Goal: Transaction & Acquisition: Purchase product/service

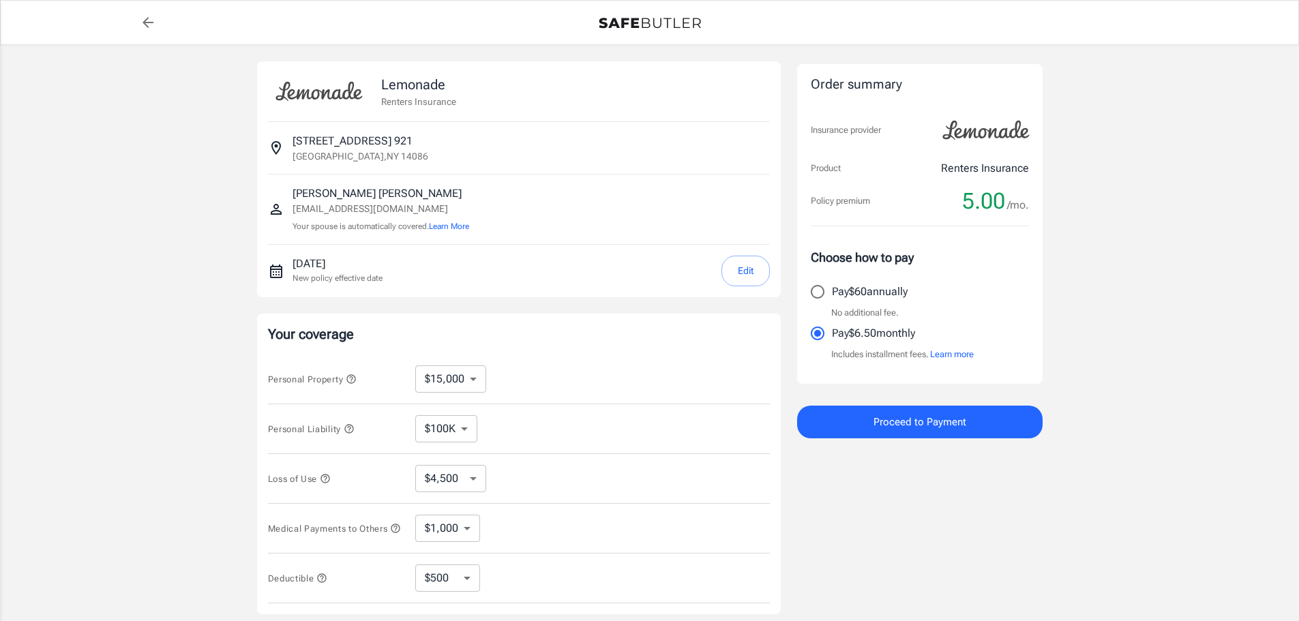
select select "15000"
select select "500"
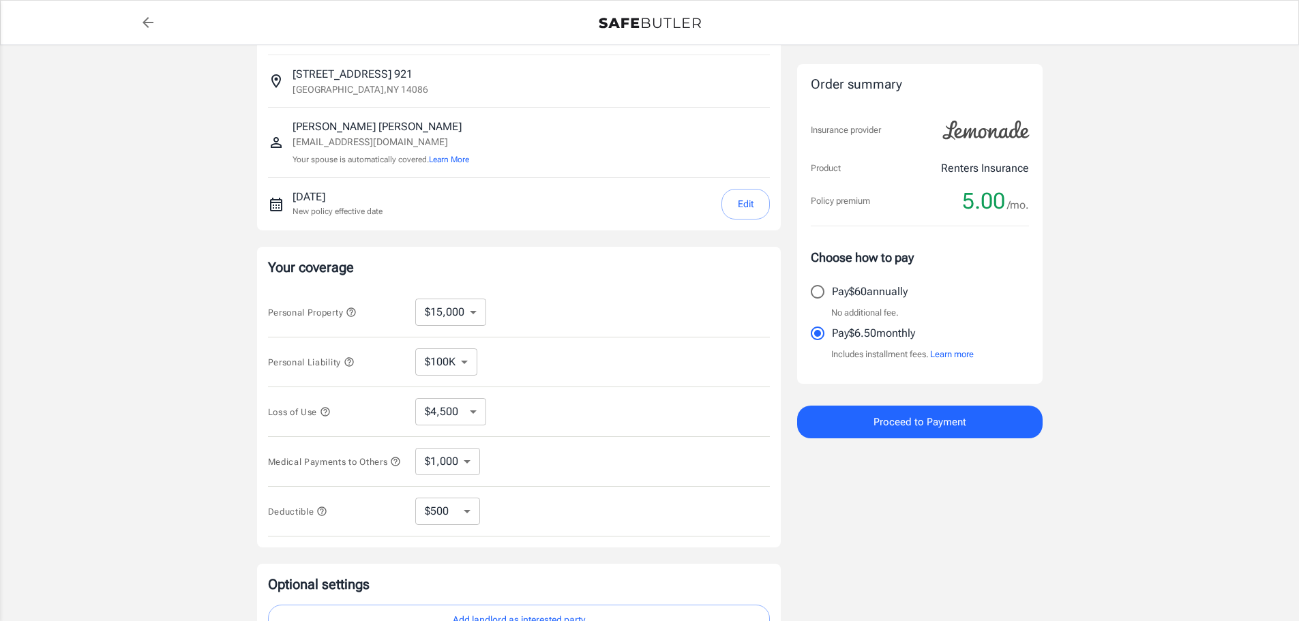
scroll to position [68, 0]
click at [456, 359] on select "$100K $200K $300K $400K $500K $1M" at bounding box center [446, 360] width 62 height 27
select select "1000000"
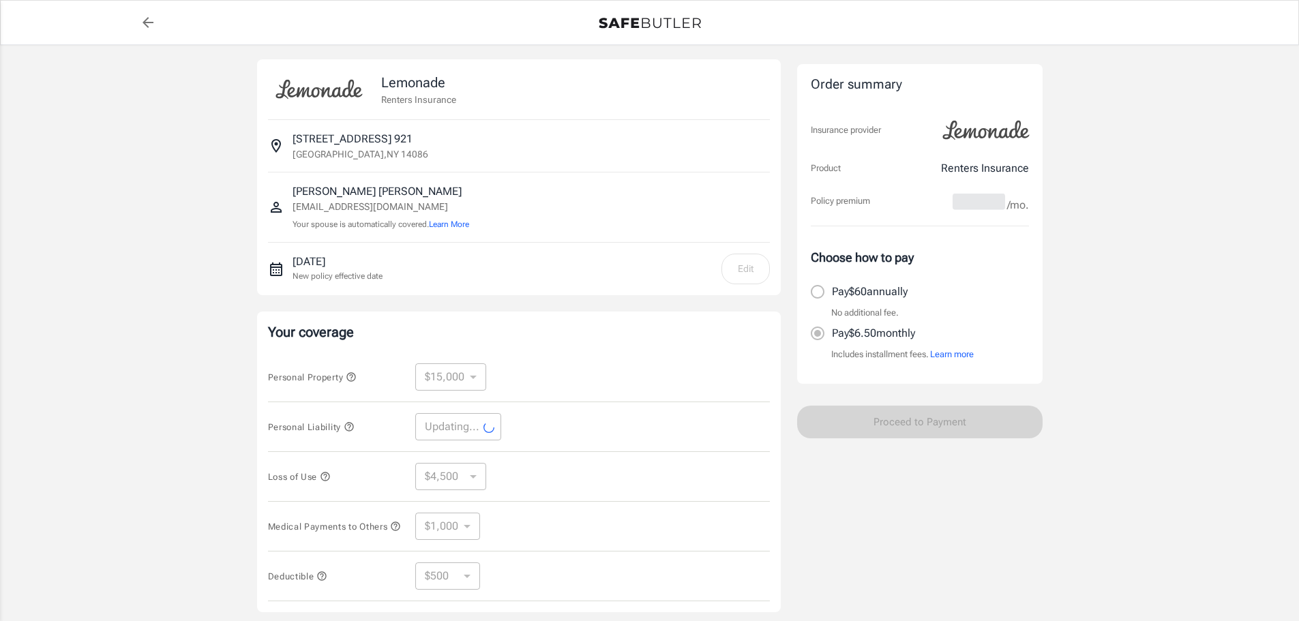
scroll to position [0, 0]
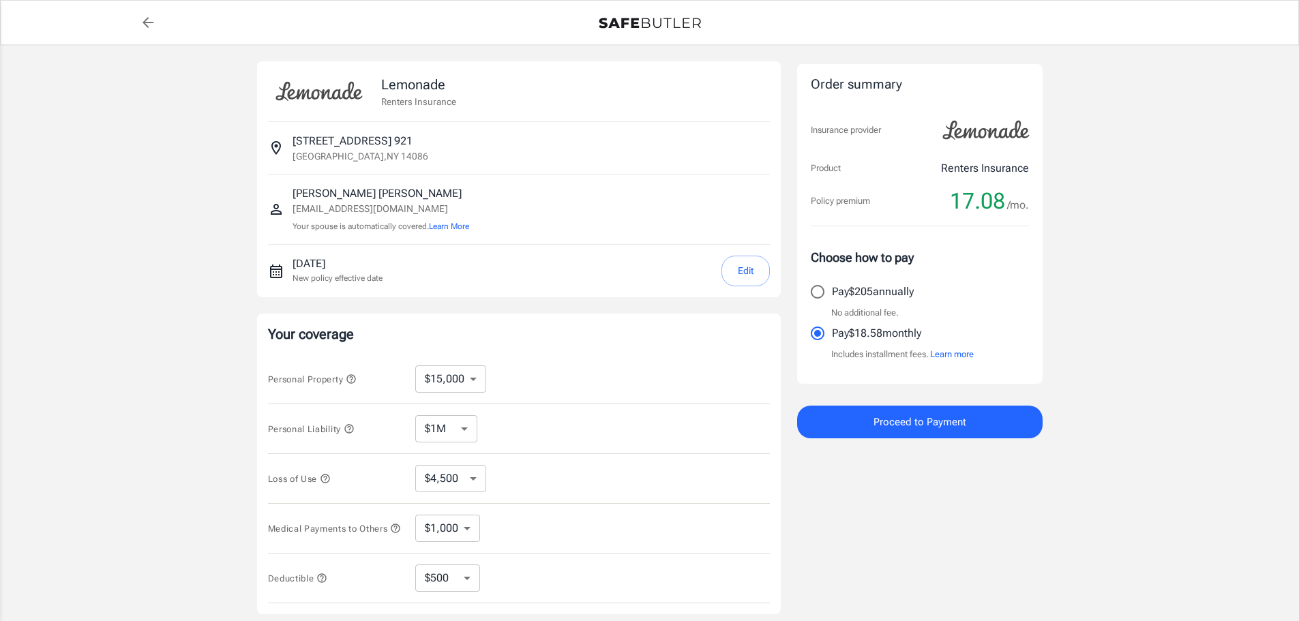
click at [467, 430] on select "$100K $200K $300K $400K $500K $1M" at bounding box center [446, 428] width 62 height 27
select select "100000"
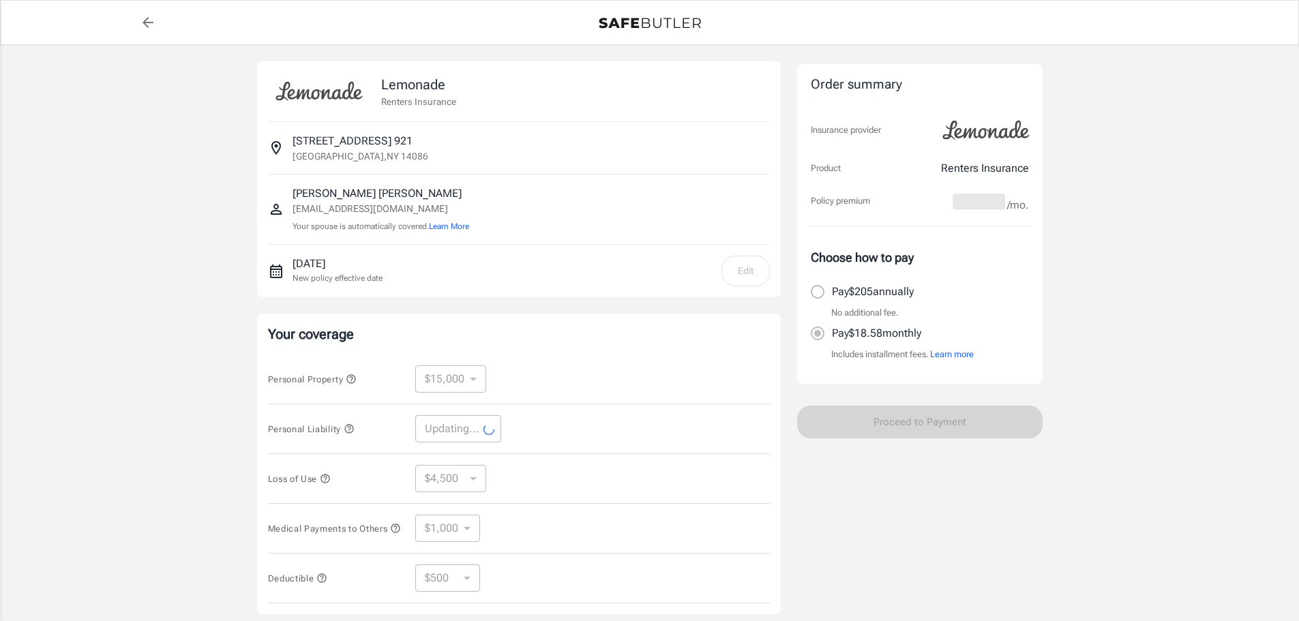
select select "100000"
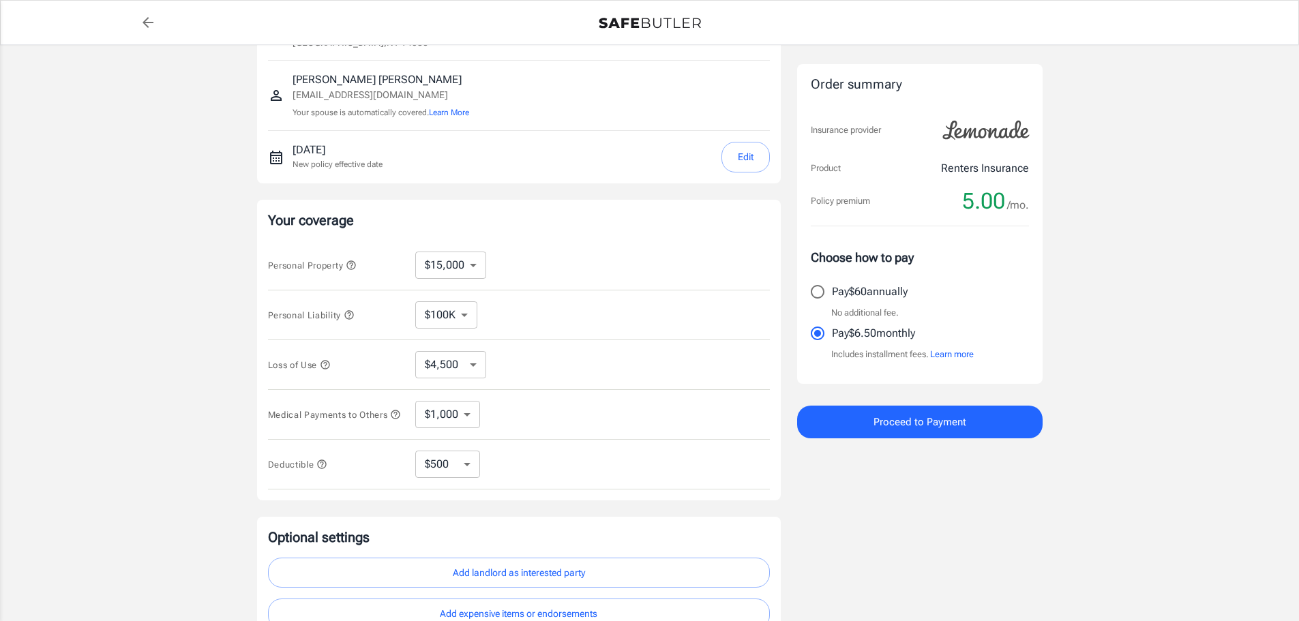
scroll to position [136, 0]
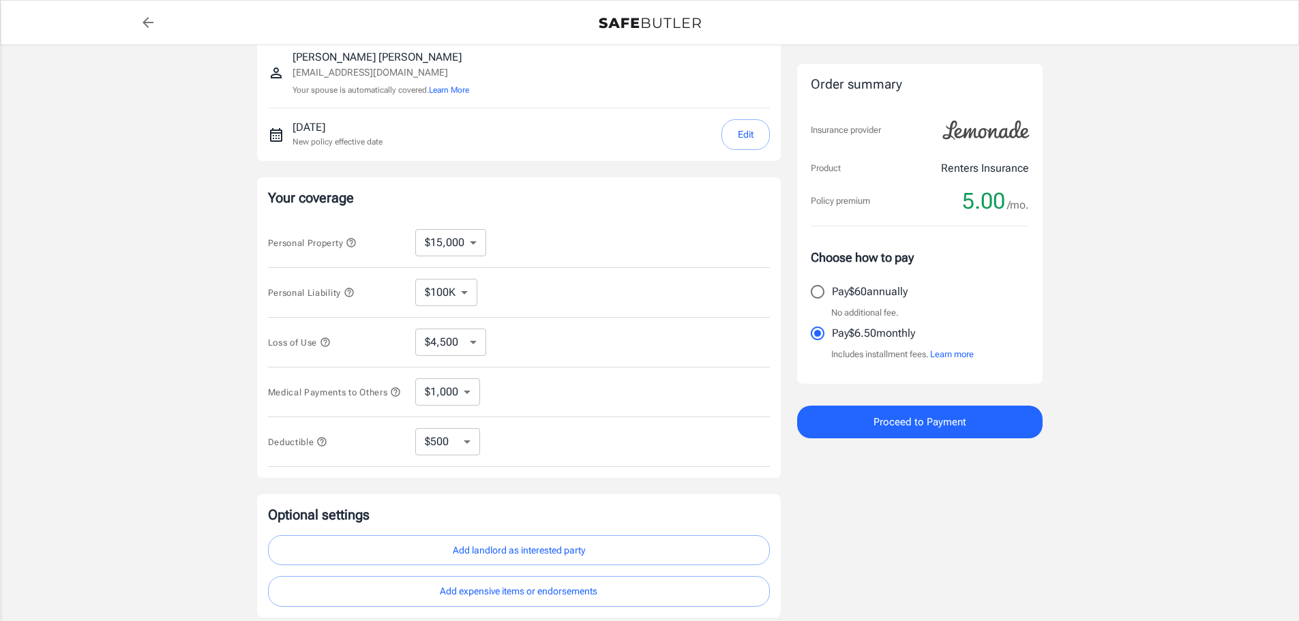
click at [164, 442] on div "Lemonade Renters Insurance [STREET_ADDRESS] [PERSON_NAME] [EMAIL_ADDRESS][DOMAI…" at bounding box center [649, 272] width 1299 height 726
click at [462, 241] on select "$10,000 $15,000 $20,000 $25,000 $30,000 $40,000 $50,000 $100K $150K $200K $250K" at bounding box center [450, 242] width 71 height 27
select select "25000"
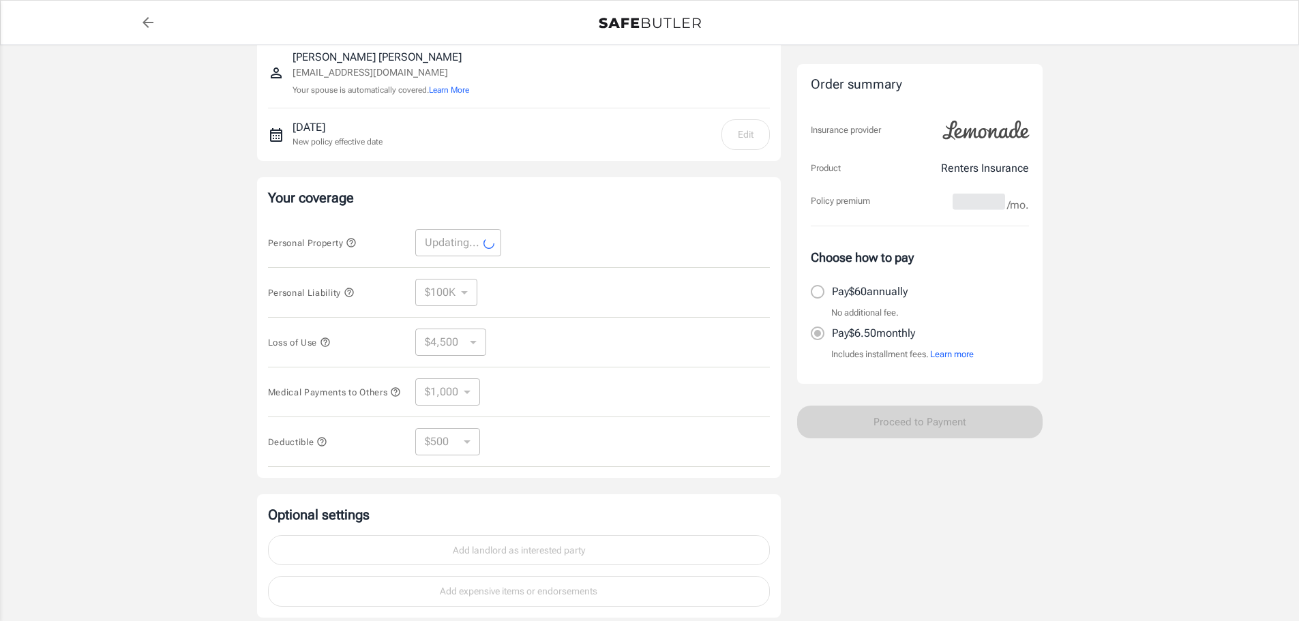
select select "25000"
select select "7500"
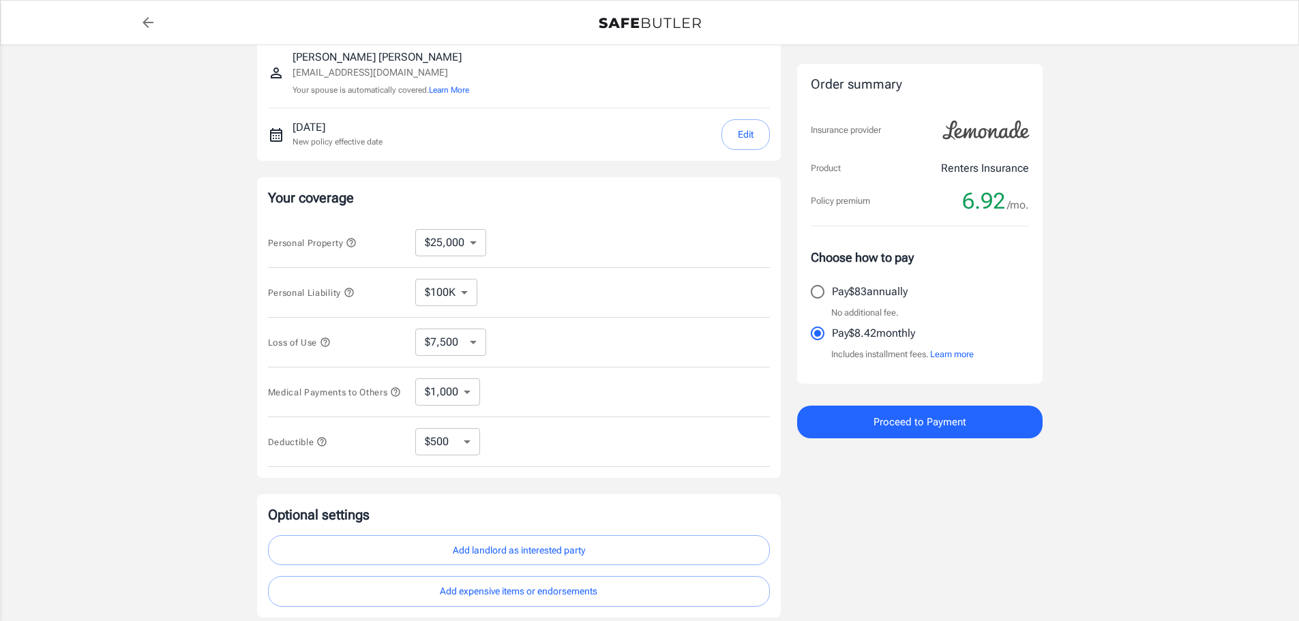
click at [449, 293] on select "$100K $200K $300K $400K $500K $1M" at bounding box center [446, 292] width 62 height 27
select select "300000"
click at [454, 293] on select "$100K $200K $300K $400K $500K $1M" at bounding box center [446, 292] width 62 height 27
select select "200000"
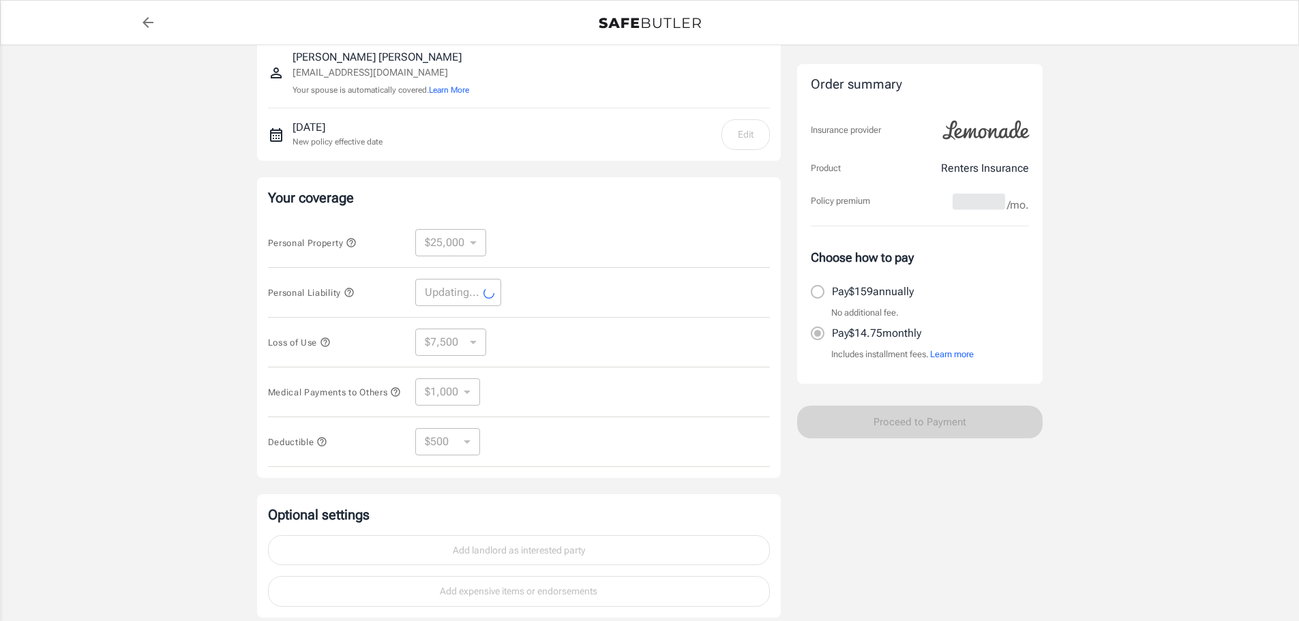
select select "200000"
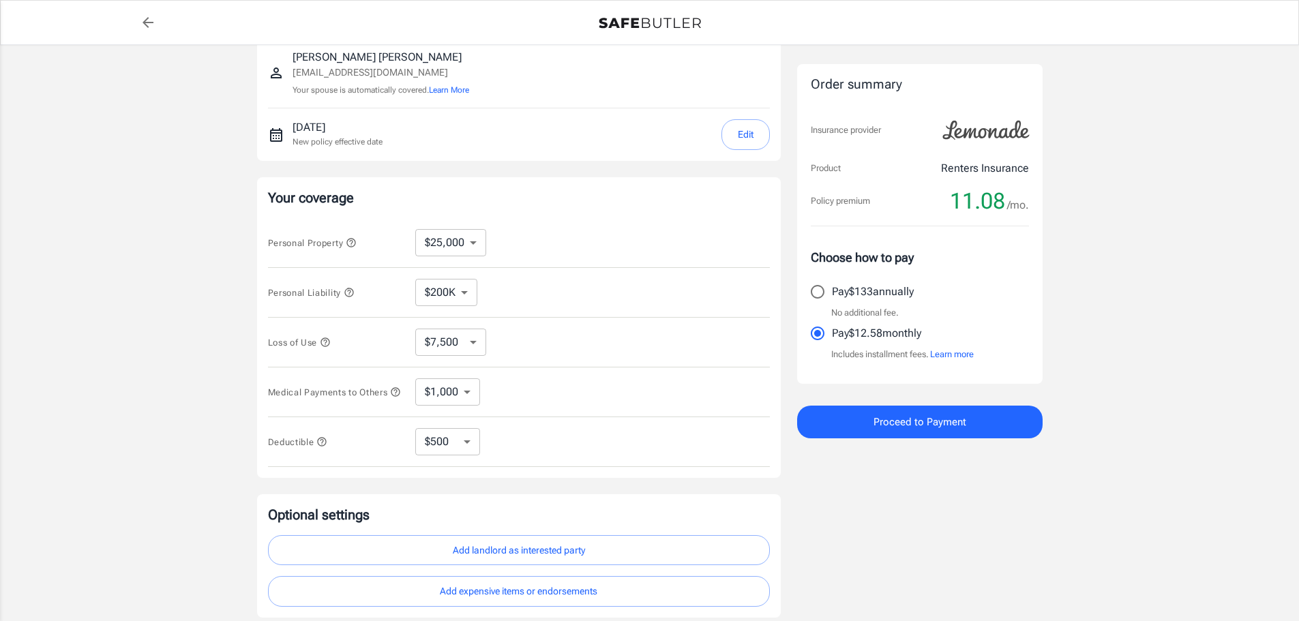
click at [440, 250] on select "$10,000 $15,000 $20,000 $25,000 $30,000 $40,000 $50,000 $100K $150K $200K $250K" at bounding box center [450, 242] width 71 height 27
select select "15000"
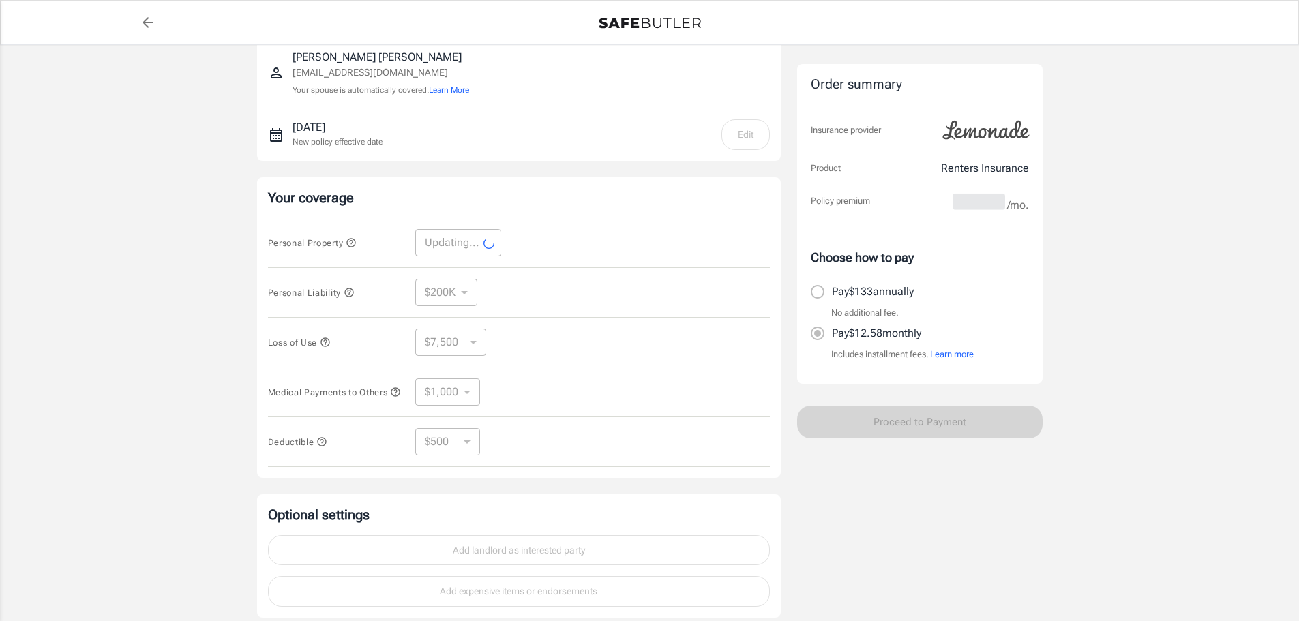
select select "15000"
select select "4500"
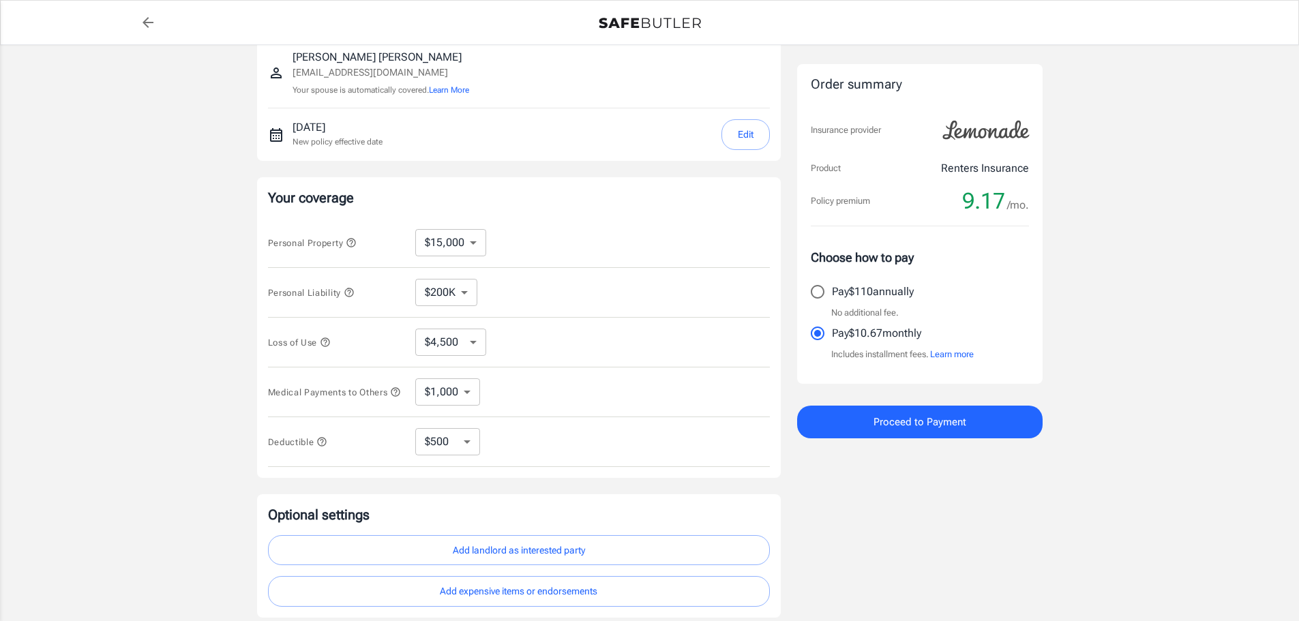
click at [462, 244] on select "$10,000 $15,000 $20,000 $25,000 $30,000 $40,000 $50,000 $100K $150K $200K $250K" at bounding box center [450, 242] width 71 height 27
select select "20000"
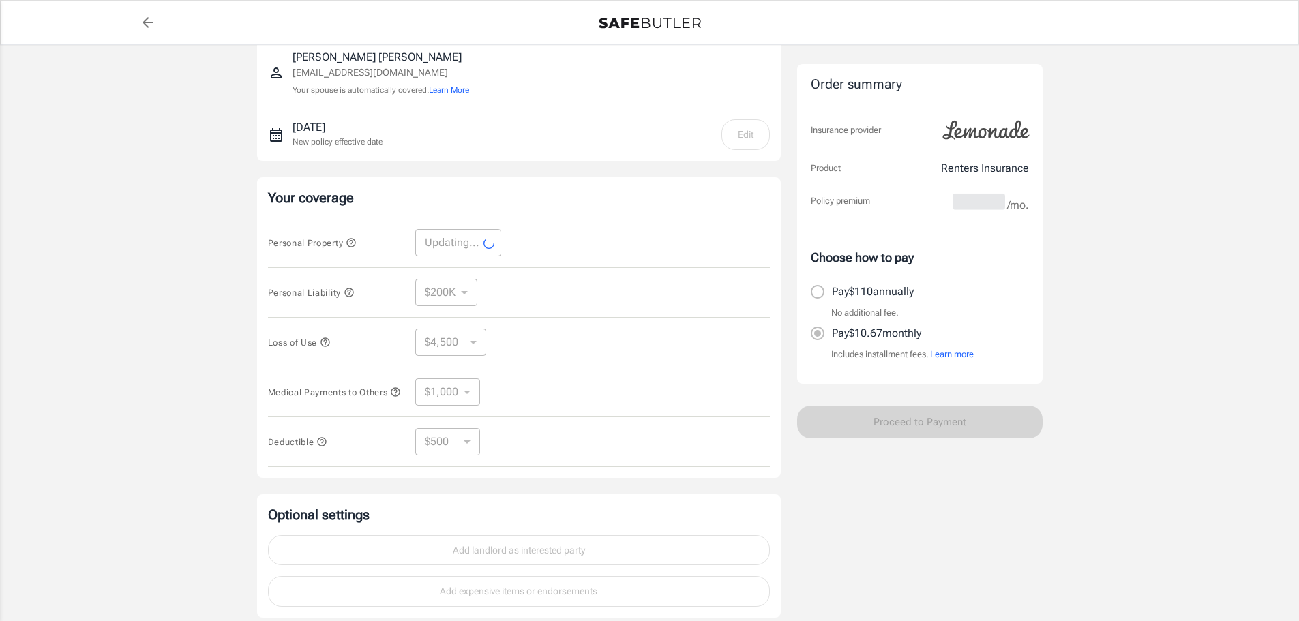
select select "20000"
select select "6000"
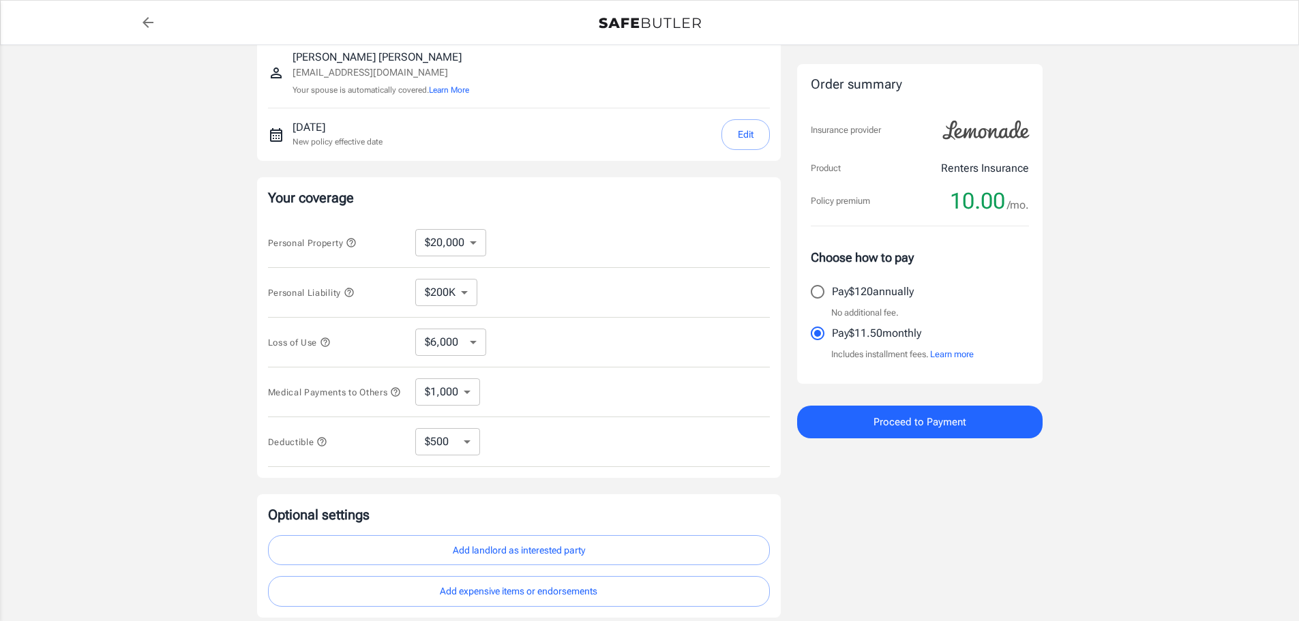
click at [452, 349] on select "$6,000 $9,000 $15,000 $24,000 $36,000 $54,000 $81,000 $120K $177K $198K" at bounding box center [450, 342] width 71 height 27
click at [447, 297] on select "$100K $200K $300K $400K $500K $1M" at bounding box center [446, 292] width 62 height 27
select select "100000"
click at [459, 291] on select "$100K $200K $300K $400K $500K $1M" at bounding box center [446, 292] width 62 height 27
select select "200000"
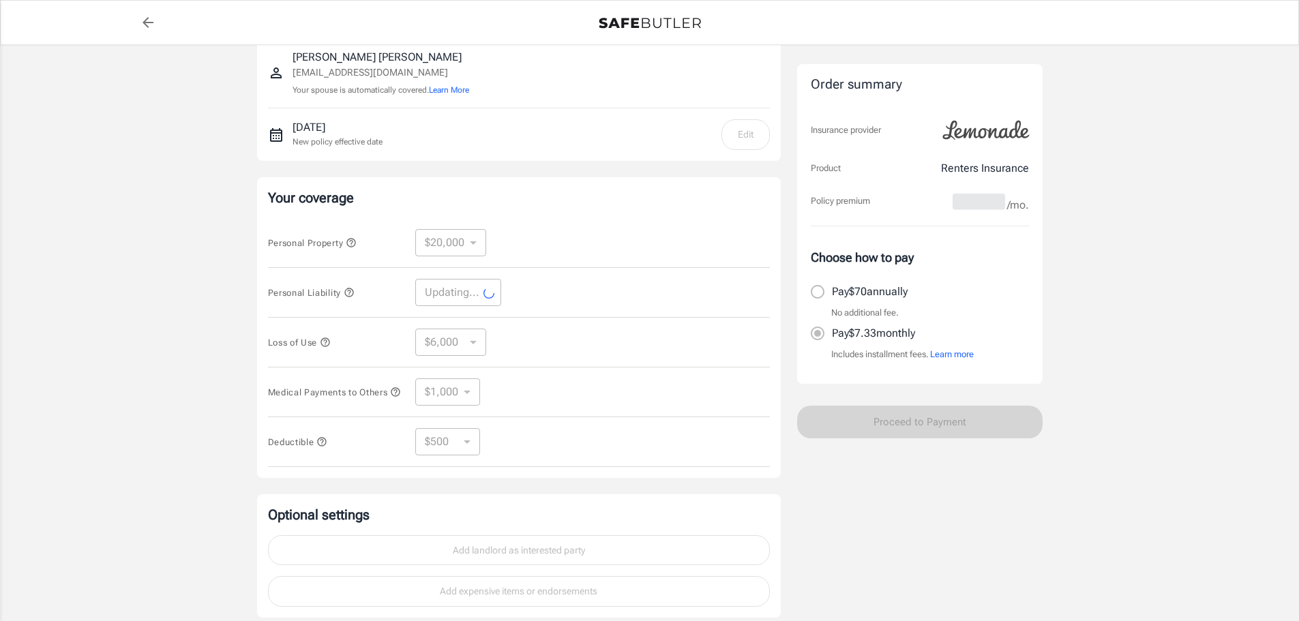
select select "200000"
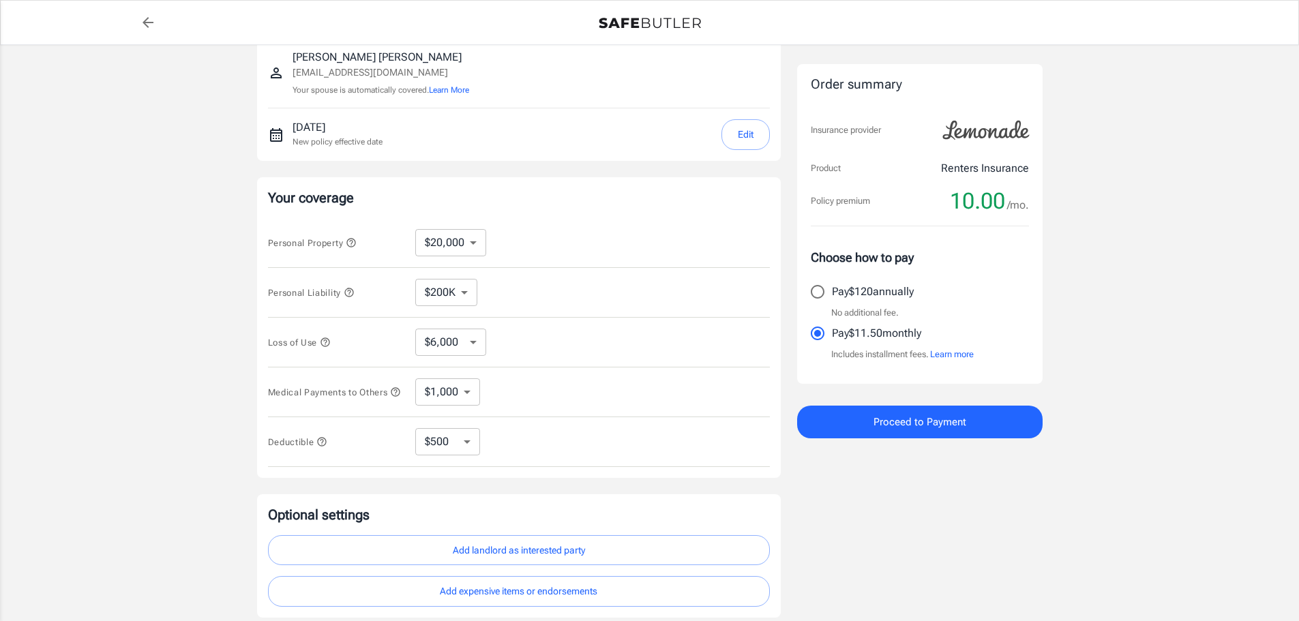
click at [477, 241] on select "$10,000 $15,000 $20,000 $25,000 $30,000 $40,000 $50,000 $100K $150K $200K $250K" at bounding box center [450, 242] width 71 height 27
select select "25000"
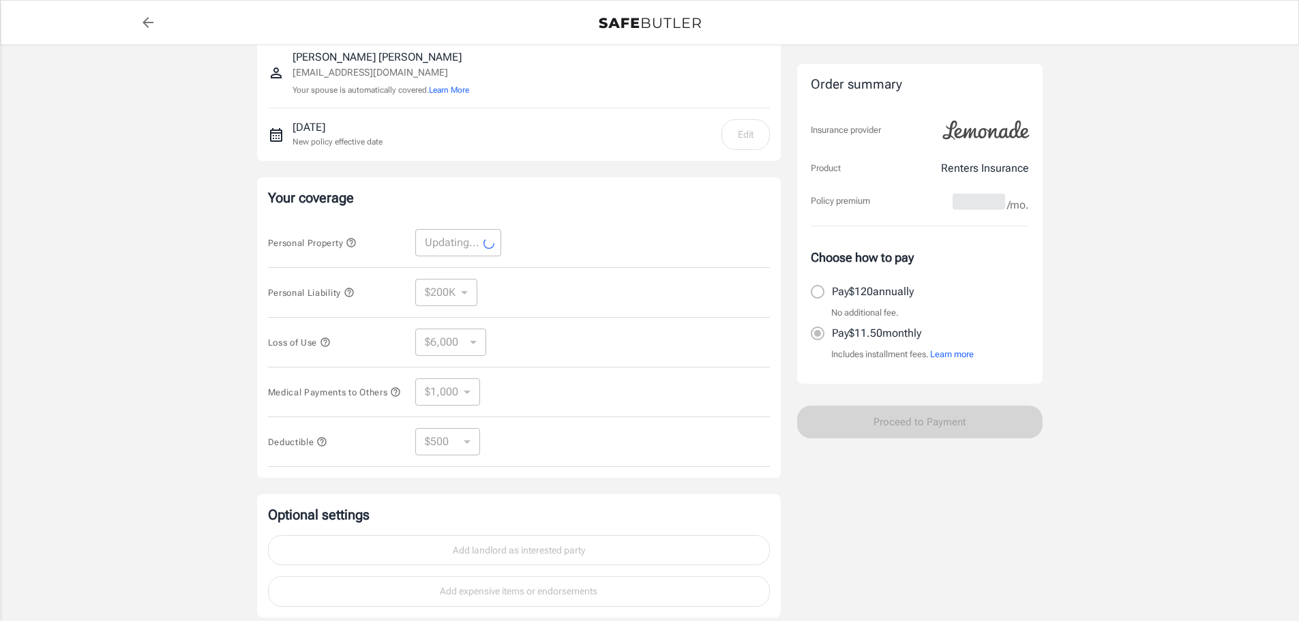
select select "25000"
select select "7500"
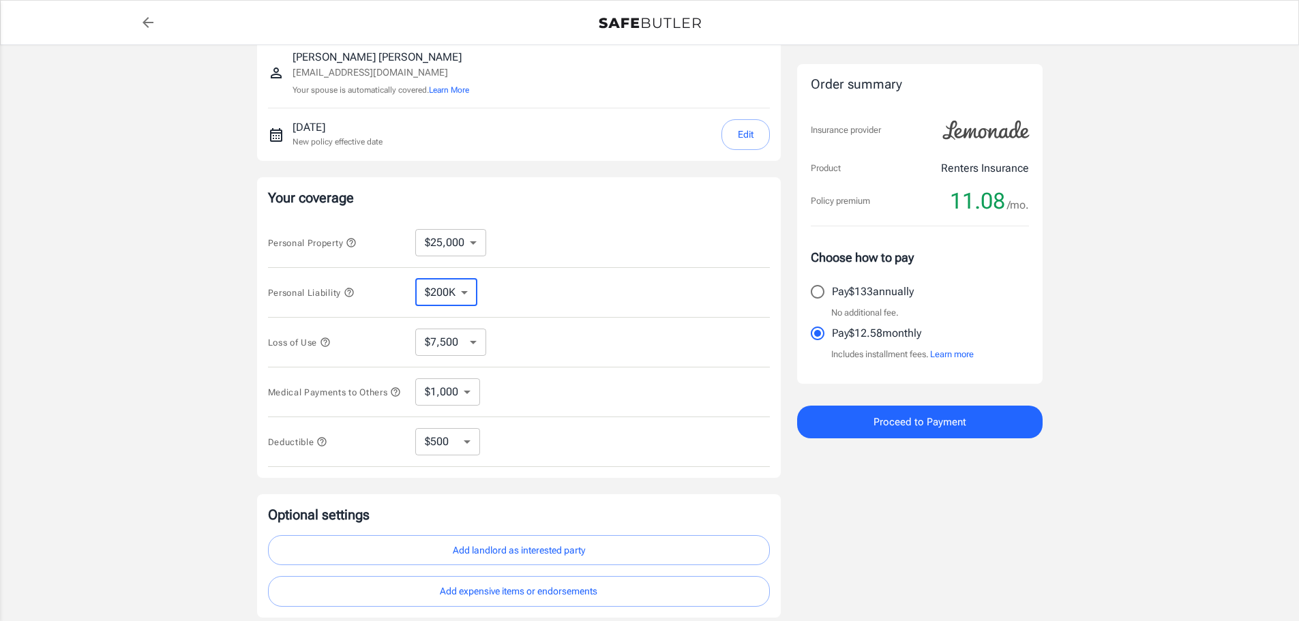
click at [456, 300] on select "$100K $200K $300K $400K $500K $1M" at bounding box center [446, 292] width 62 height 27
click at [461, 237] on select "$10,000 $15,000 $20,000 $25,000 $30,000 $40,000 $50,000 $100K $150K $200K $250K" at bounding box center [450, 242] width 71 height 27
select select "20000"
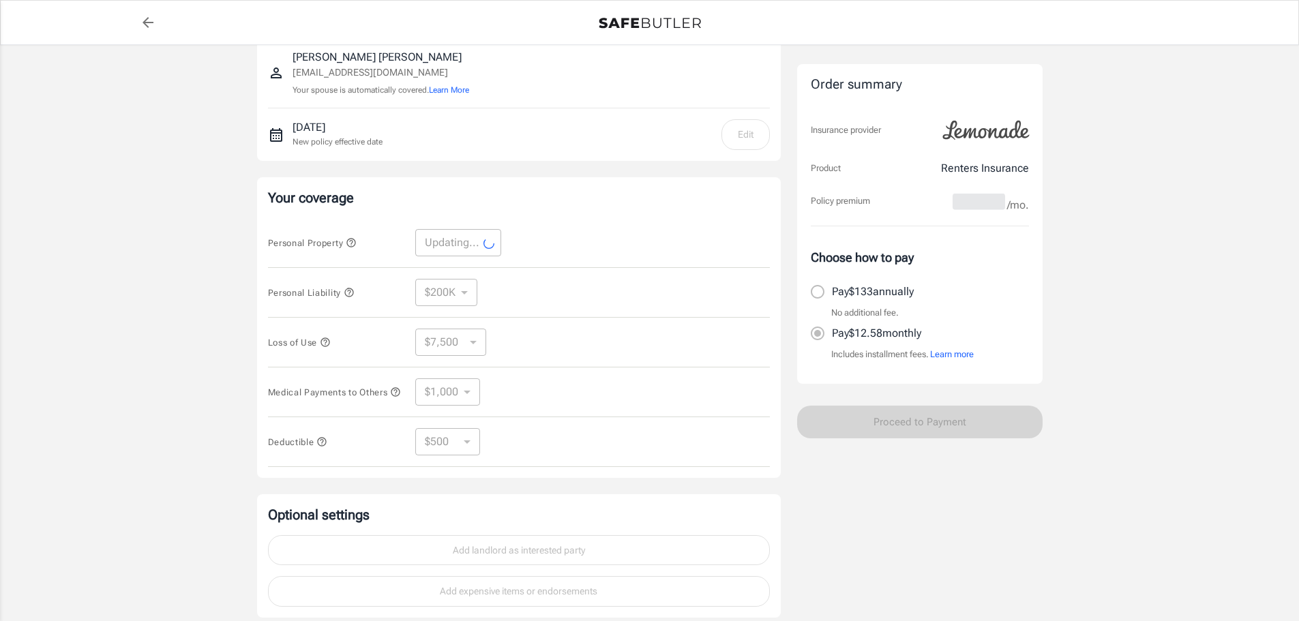
select select "20000"
select select "6000"
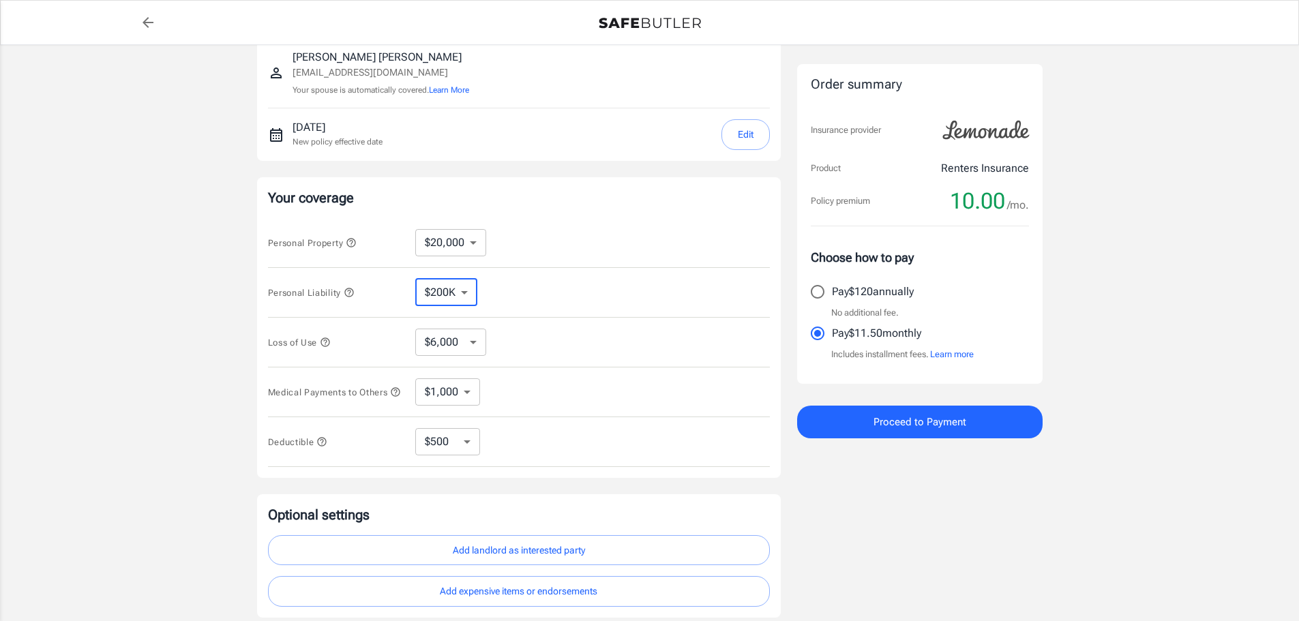
click at [458, 294] on select "$100K $200K $300K $400K $500K $1M" at bounding box center [446, 292] width 62 height 27
select select "300000"
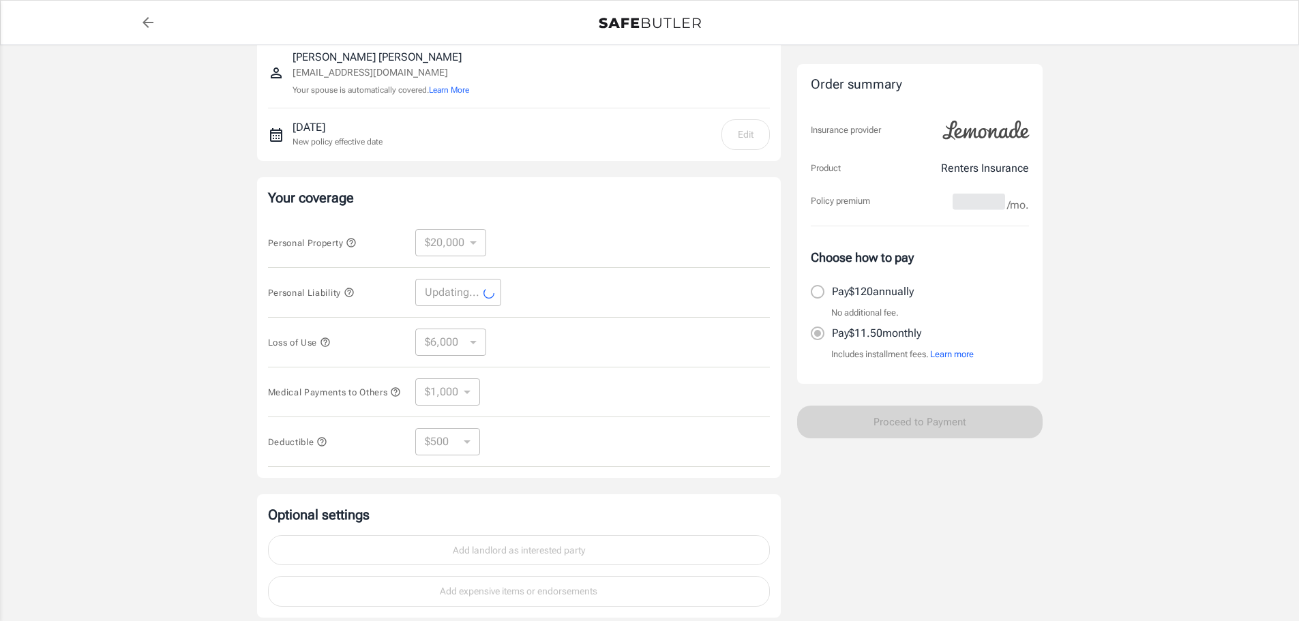
select select "300000"
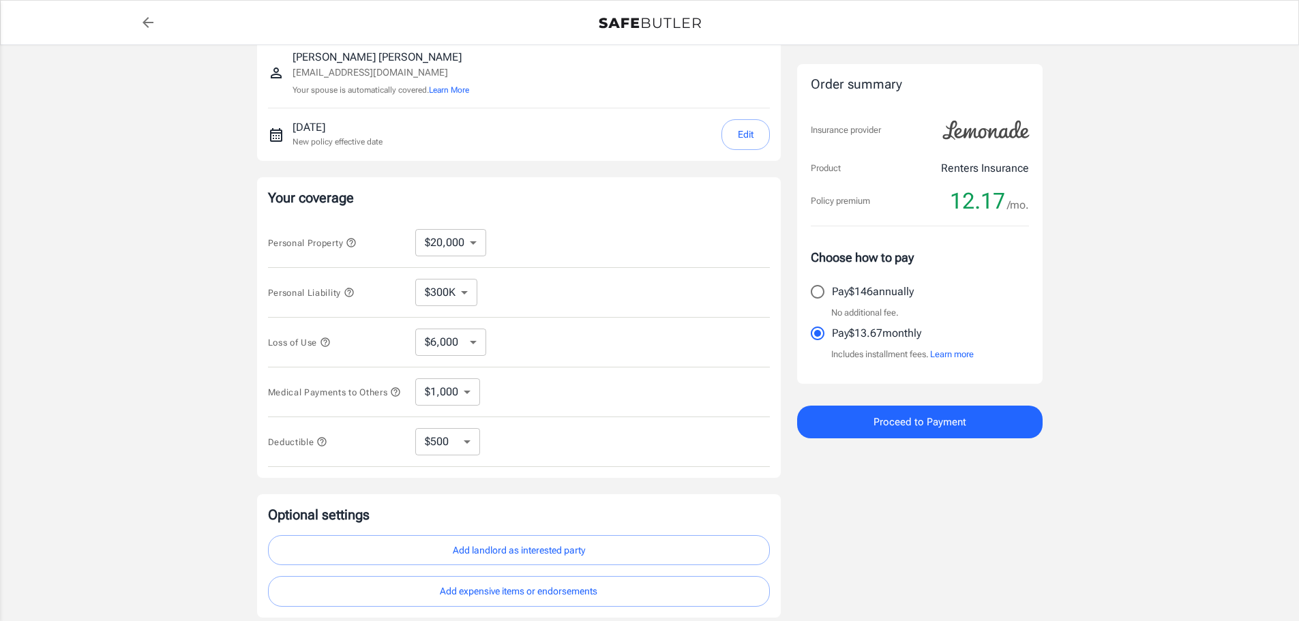
click at [444, 389] on select "$1,000 $2,000 $3,000 $4,000 $5,000" at bounding box center [447, 392] width 65 height 27
click at [455, 432] on div "Deductible $250 $500 $1,000 $2,500 ​" at bounding box center [519, 442] width 502 height 50
click at [458, 442] on select "$250 $500 $1,000 $2,500" at bounding box center [447, 441] width 65 height 27
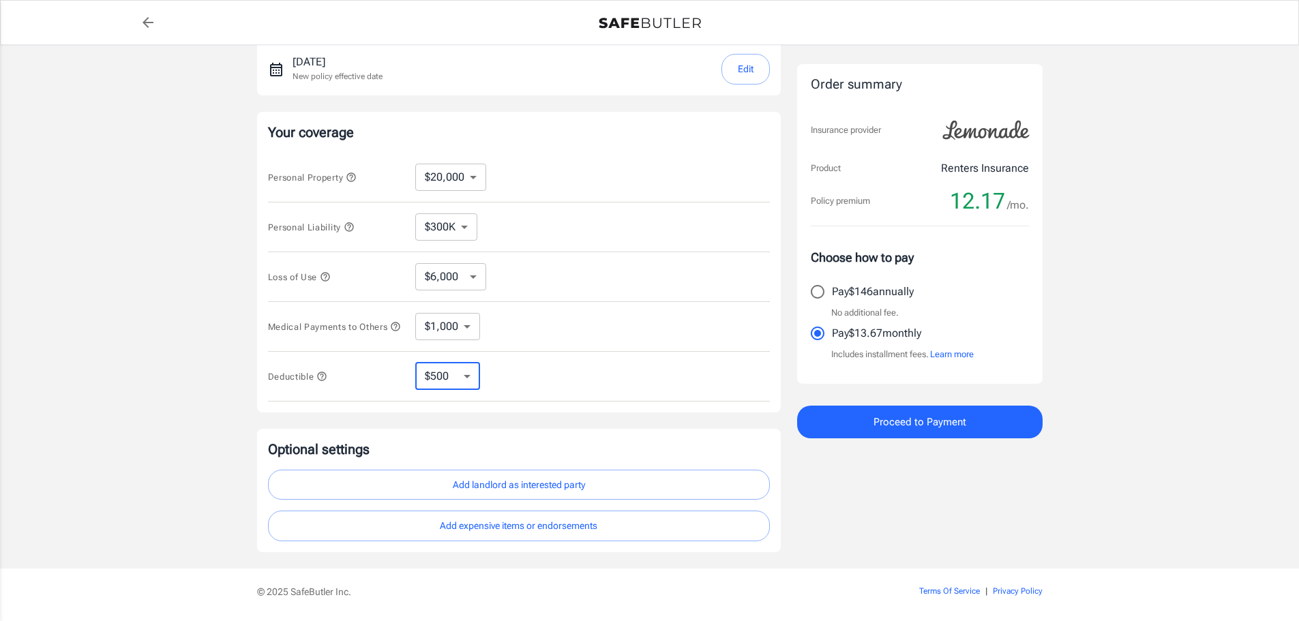
scroll to position [205, 0]
click at [474, 480] on button "Add landlord as interested party" at bounding box center [519, 482] width 502 height 31
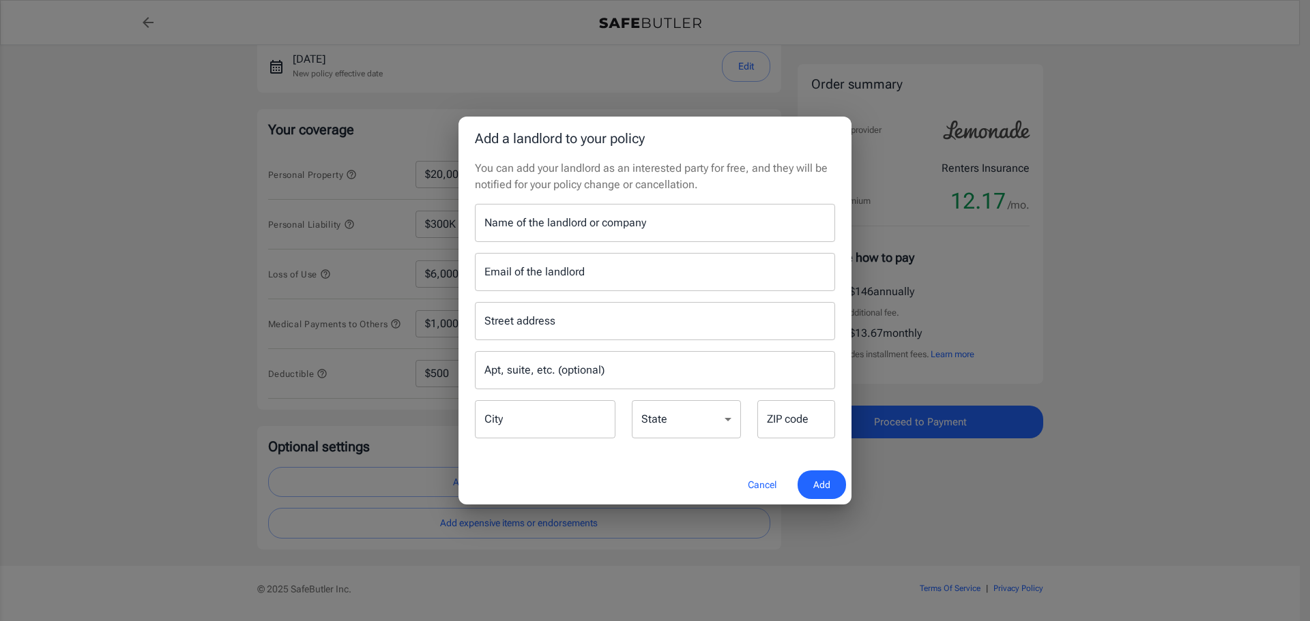
click at [764, 477] on button "Cancel" at bounding box center [762, 485] width 60 height 29
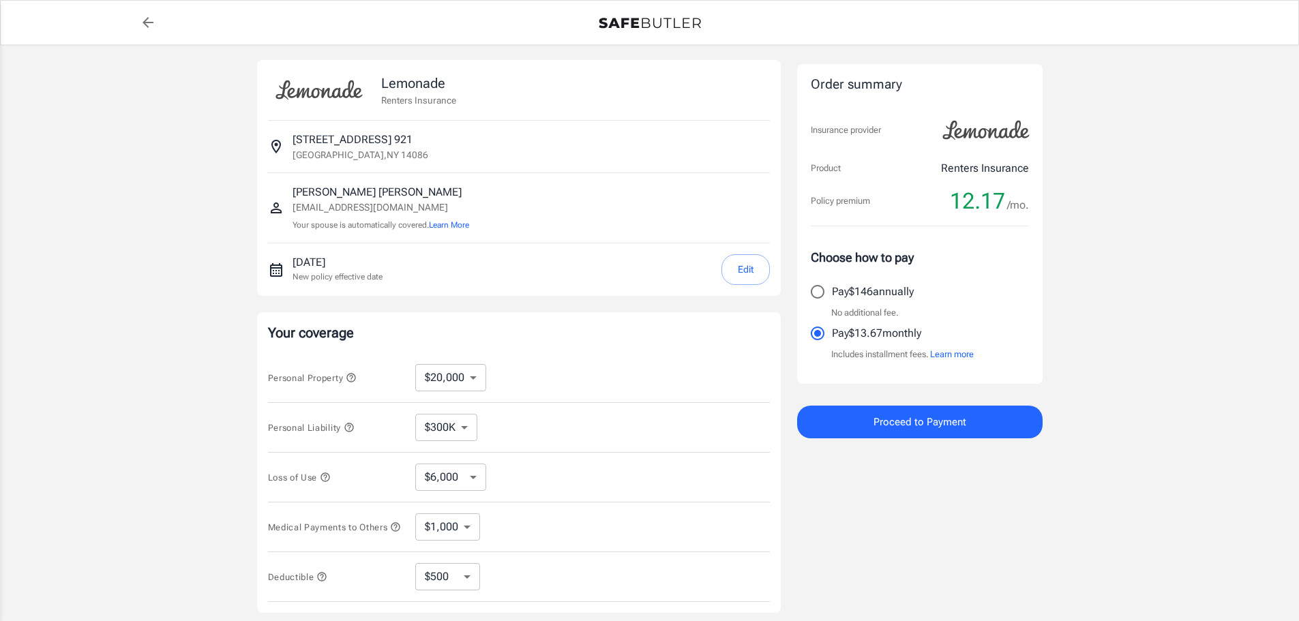
scroll to position [0, 0]
click at [340, 85] on img at bounding box center [319, 91] width 102 height 38
